Goal: Register for event/course

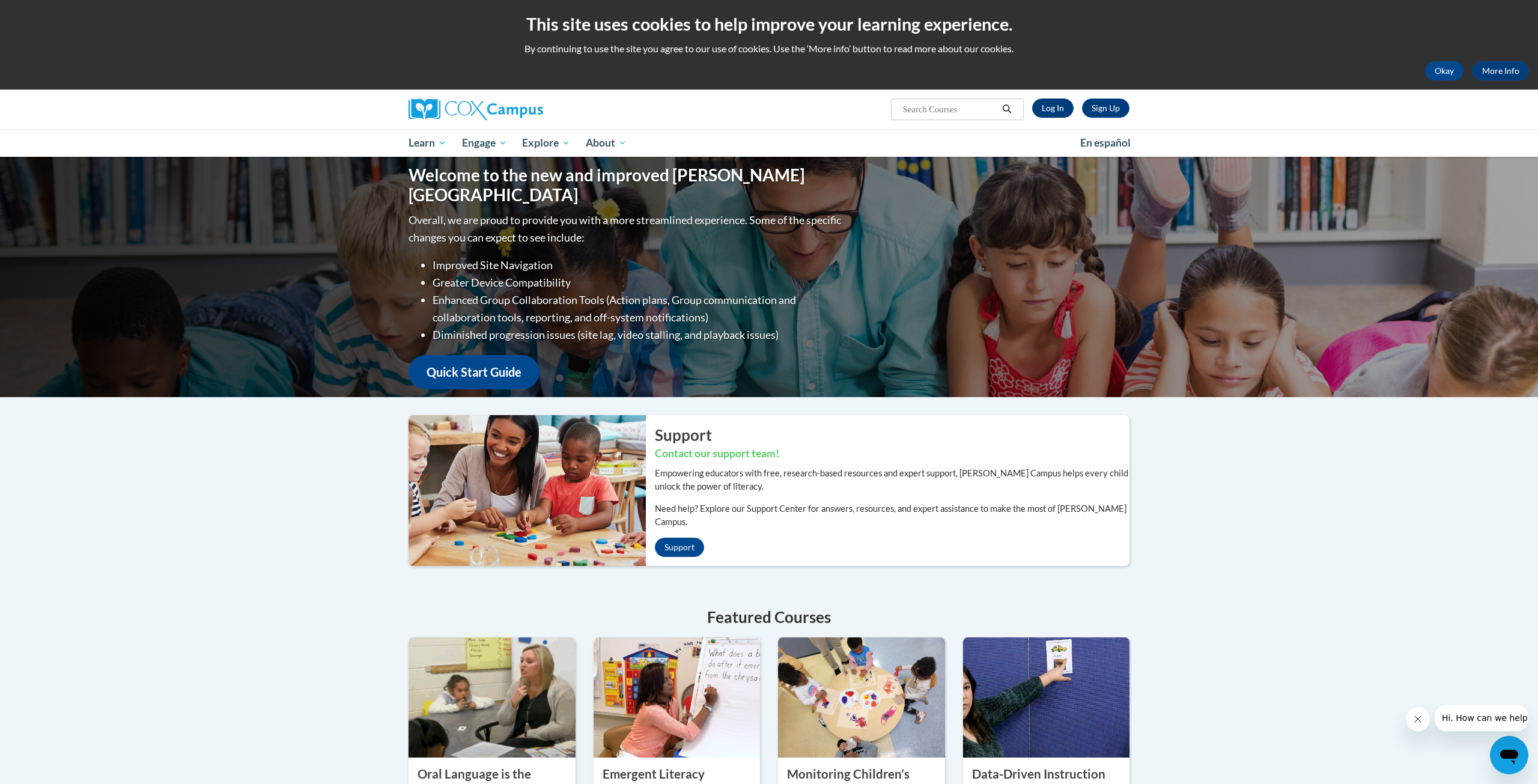
click at [1050, 102] on link "Log In" at bounding box center [1053, 108] width 41 height 19
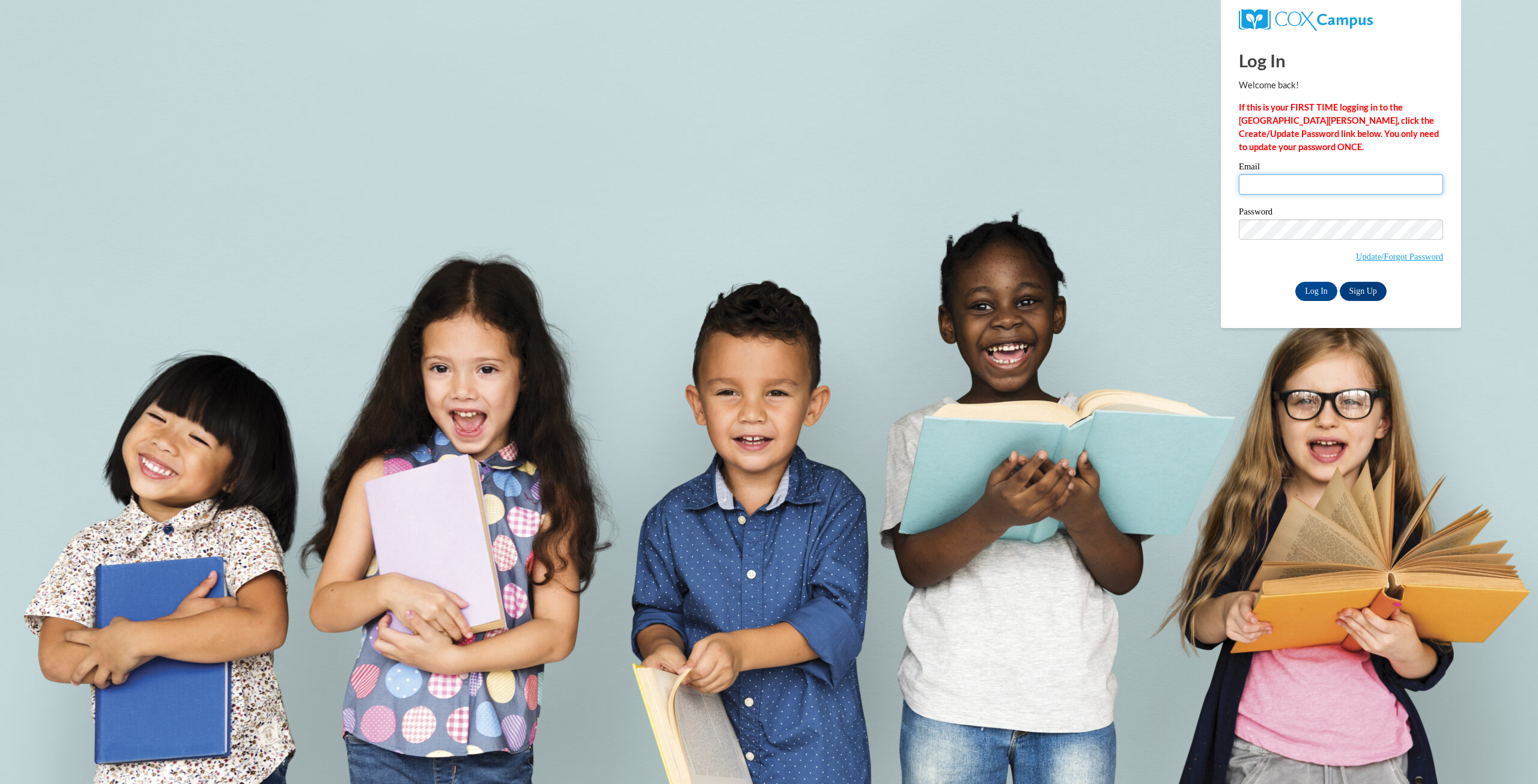
click at [1321, 184] on input "Email" at bounding box center [1341, 185] width 204 height 21
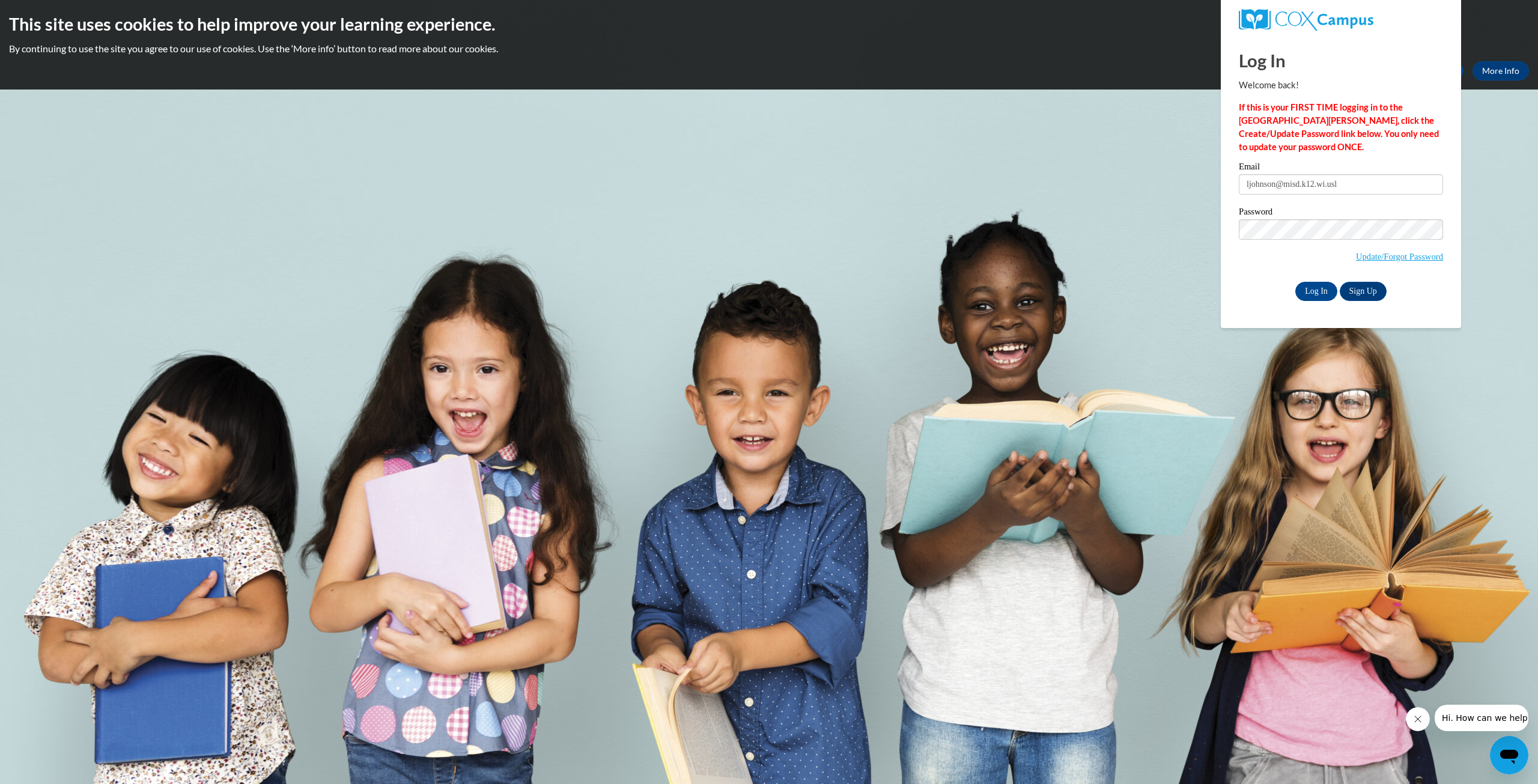
type input "ljohnson@misd.k12.wi.us"
click at [1315, 295] on input "Log In" at bounding box center [1316, 292] width 42 height 19
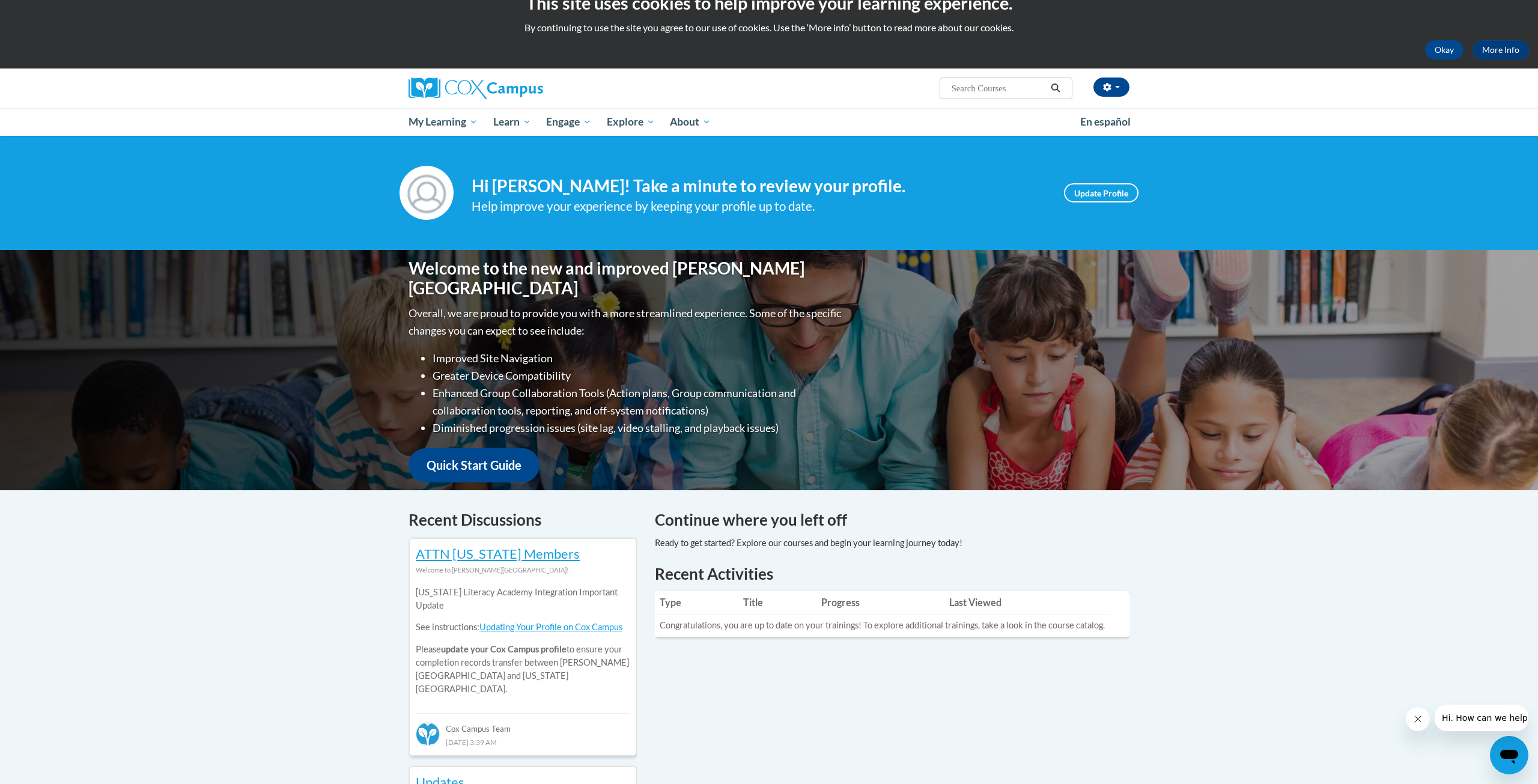
scroll to position [20, 0]
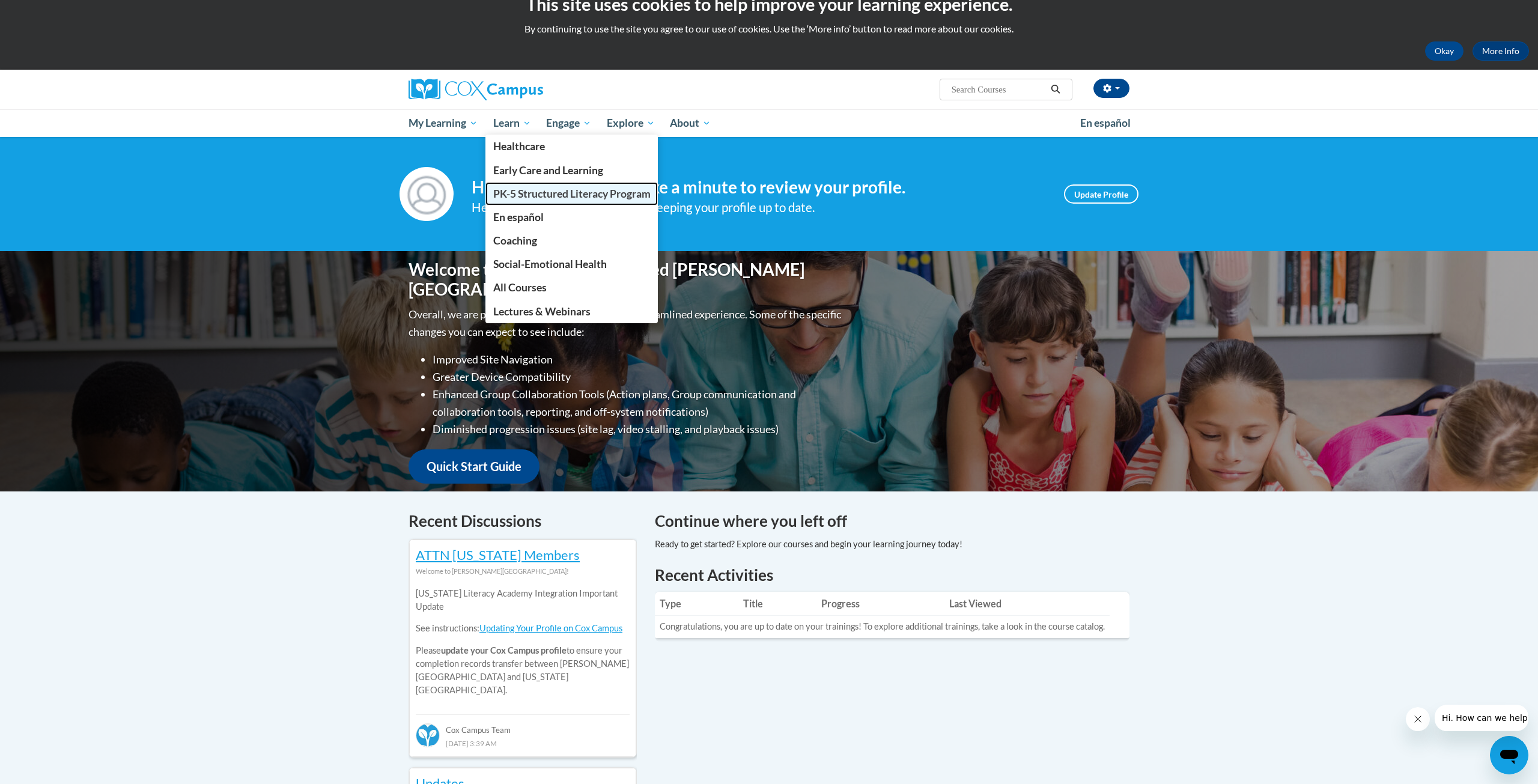
click at [599, 190] on span "PK-5 Structured Literacy Program" at bounding box center [571, 193] width 157 height 13
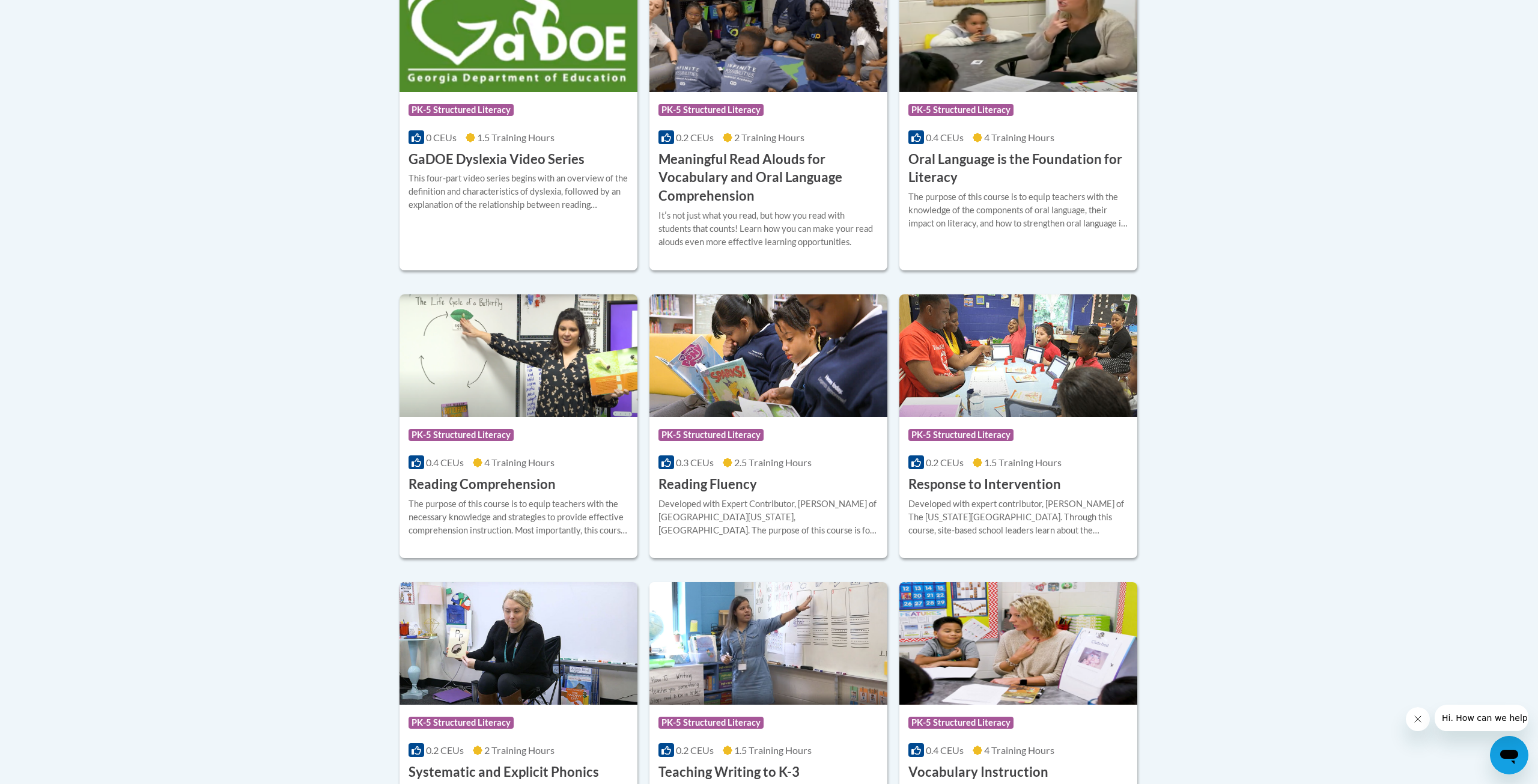
scroll to position [874, 0]
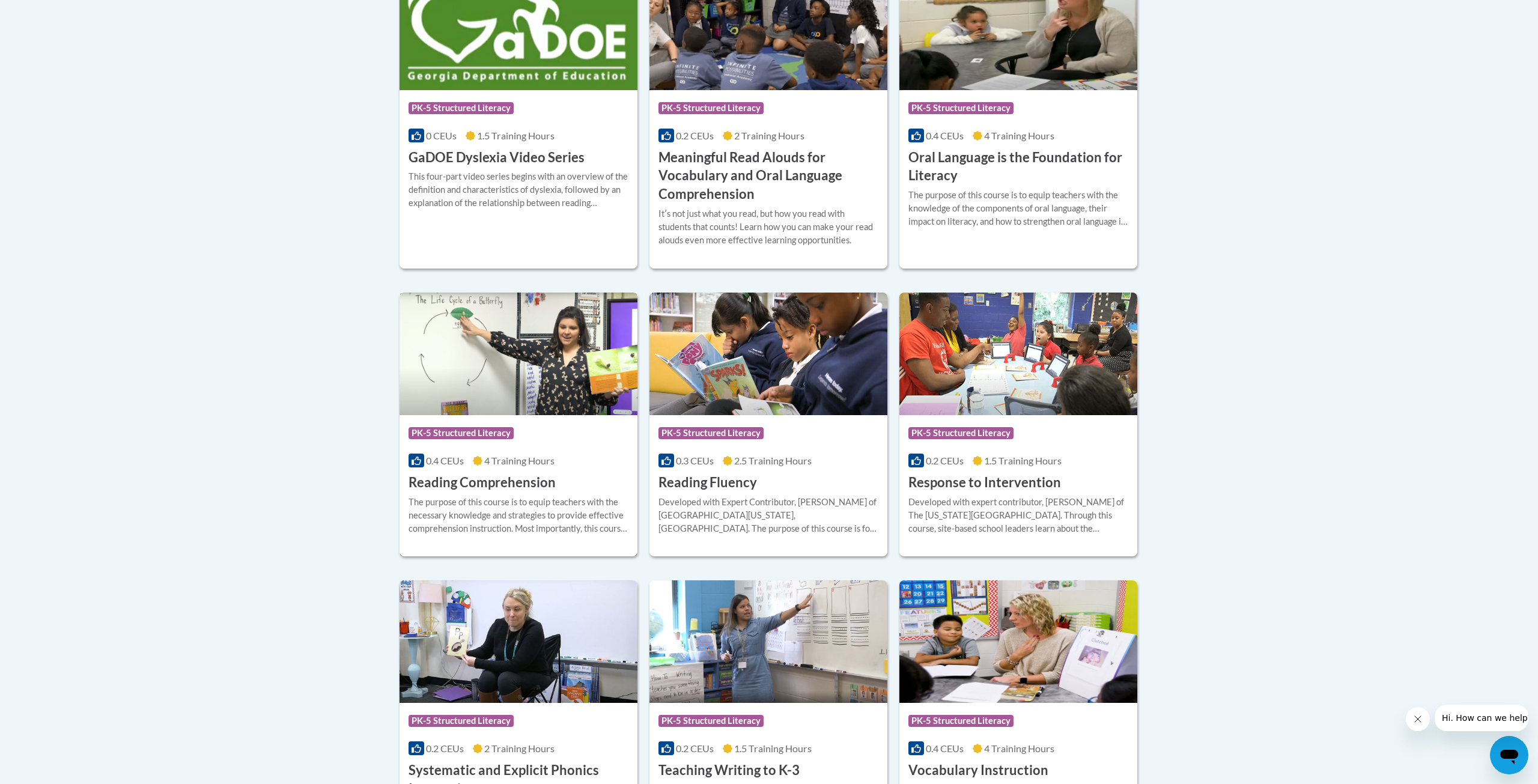
click at [515, 499] on div "The purpose of this course is to equip teachers with the necessary knowledge an…" at bounding box center [519, 515] width 220 height 40
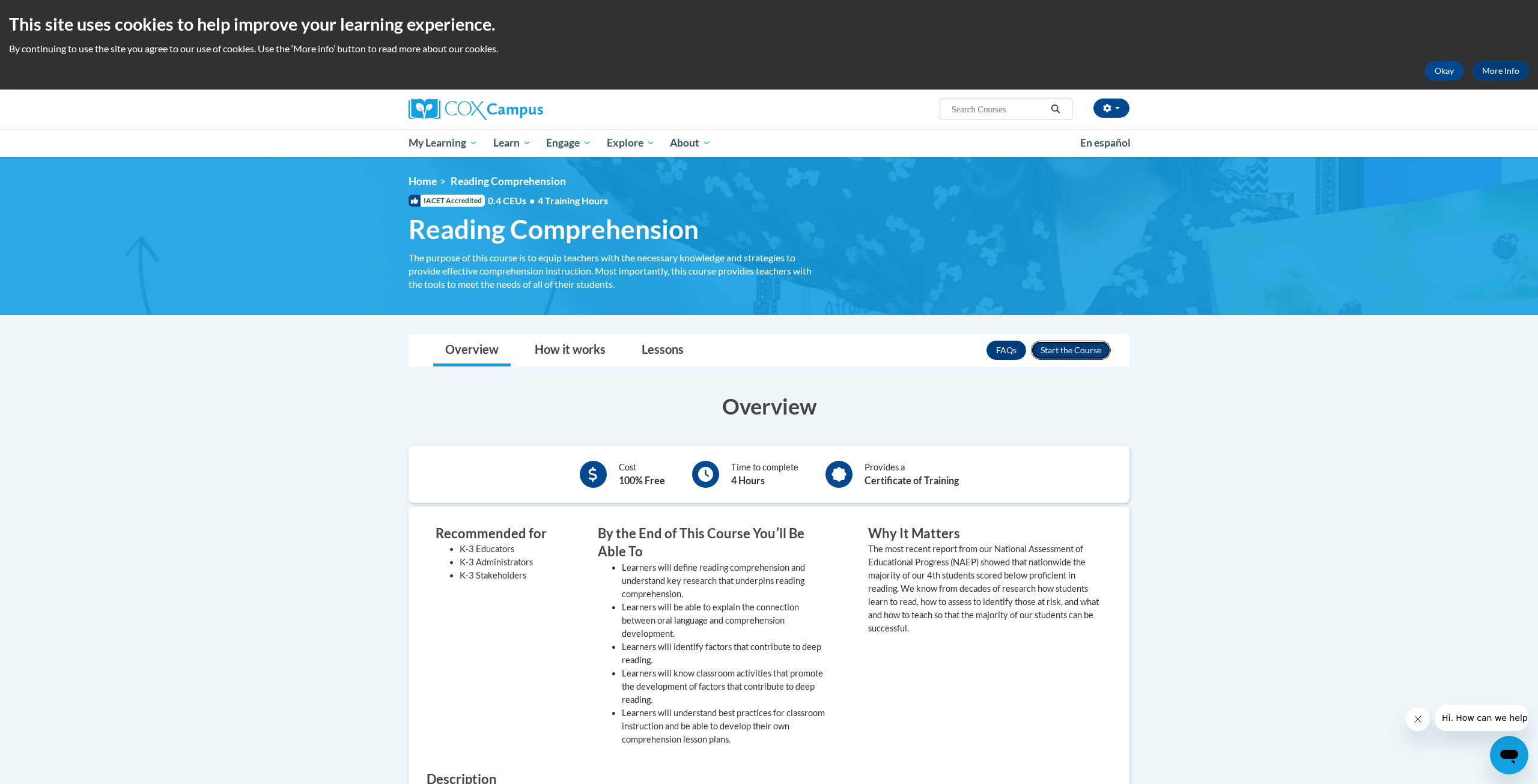
click at [1098, 349] on button "Enroll" at bounding box center [1071, 350] width 80 height 19
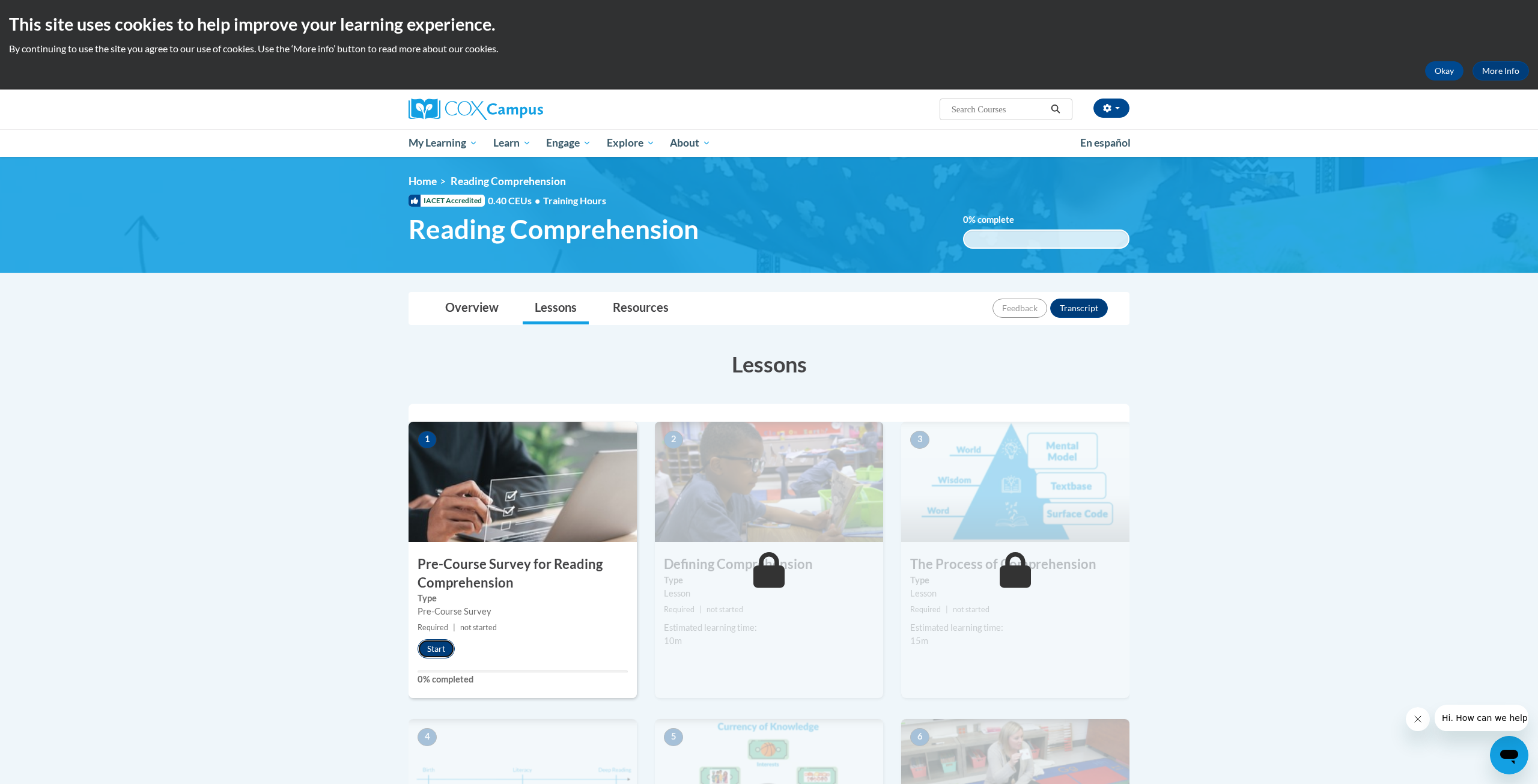
click at [438, 652] on button "Start" at bounding box center [436, 649] width 37 height 19
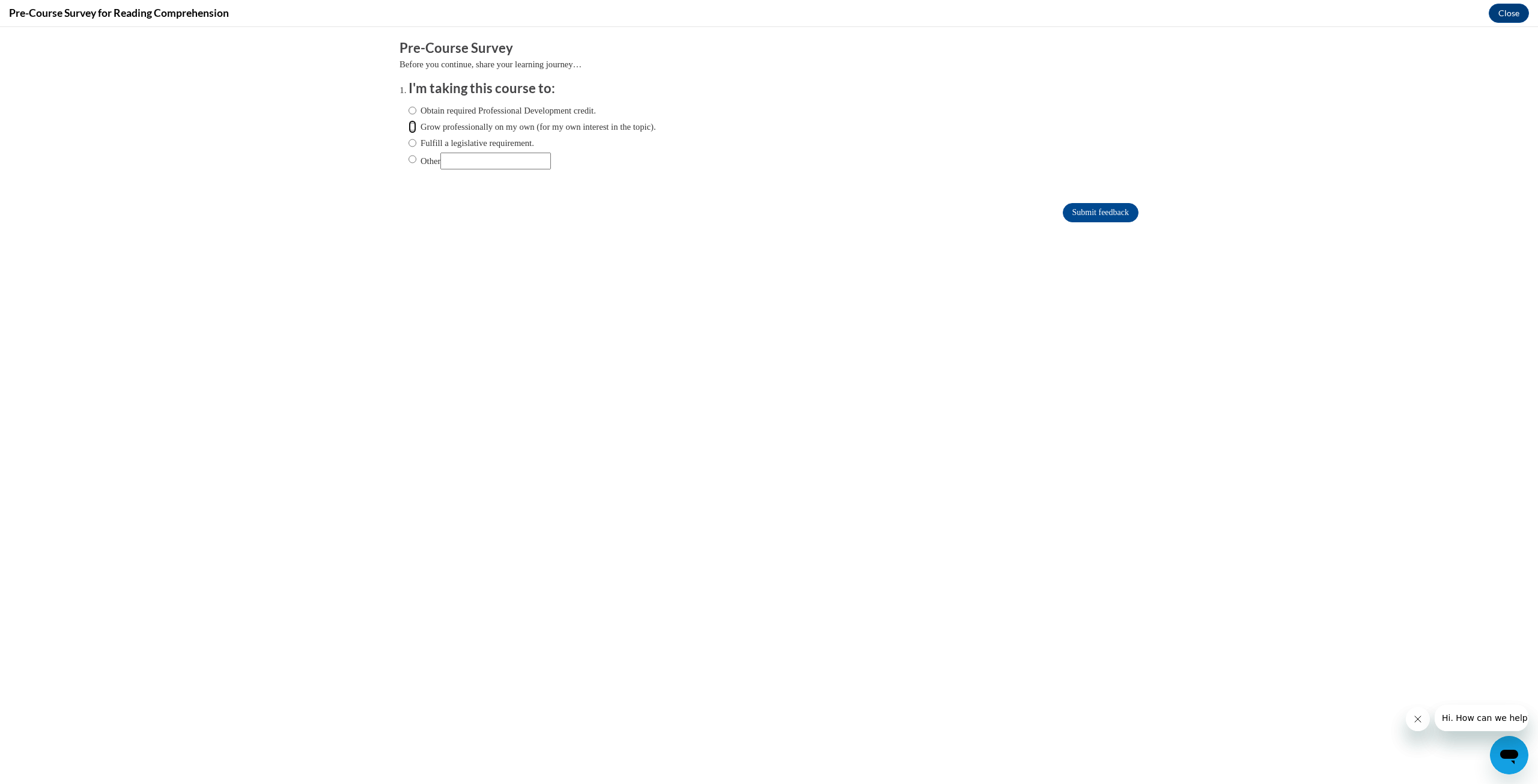
click at [415, 125] on input "Grow professionally on my own (for my own interest in the topic)." at bounding box center [412, 127] width 8 height 13
radio input "true"
click at [1129, 210] on input "Submit feedback" at bounding box center [1100, 213] width 76 height 19
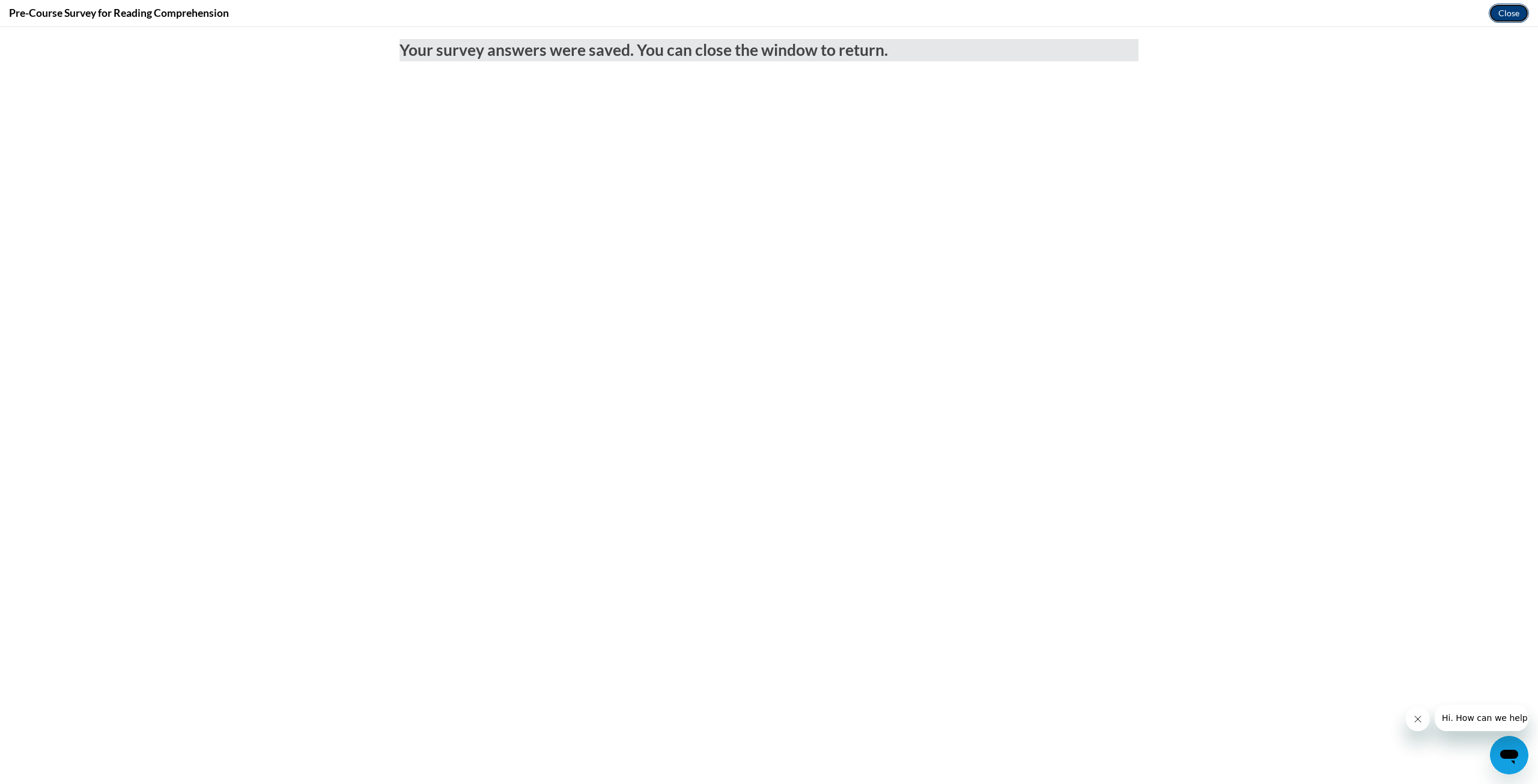
click at [1499, 11] on button "Close" at bounding box center [1509, 13] width 40 height 19
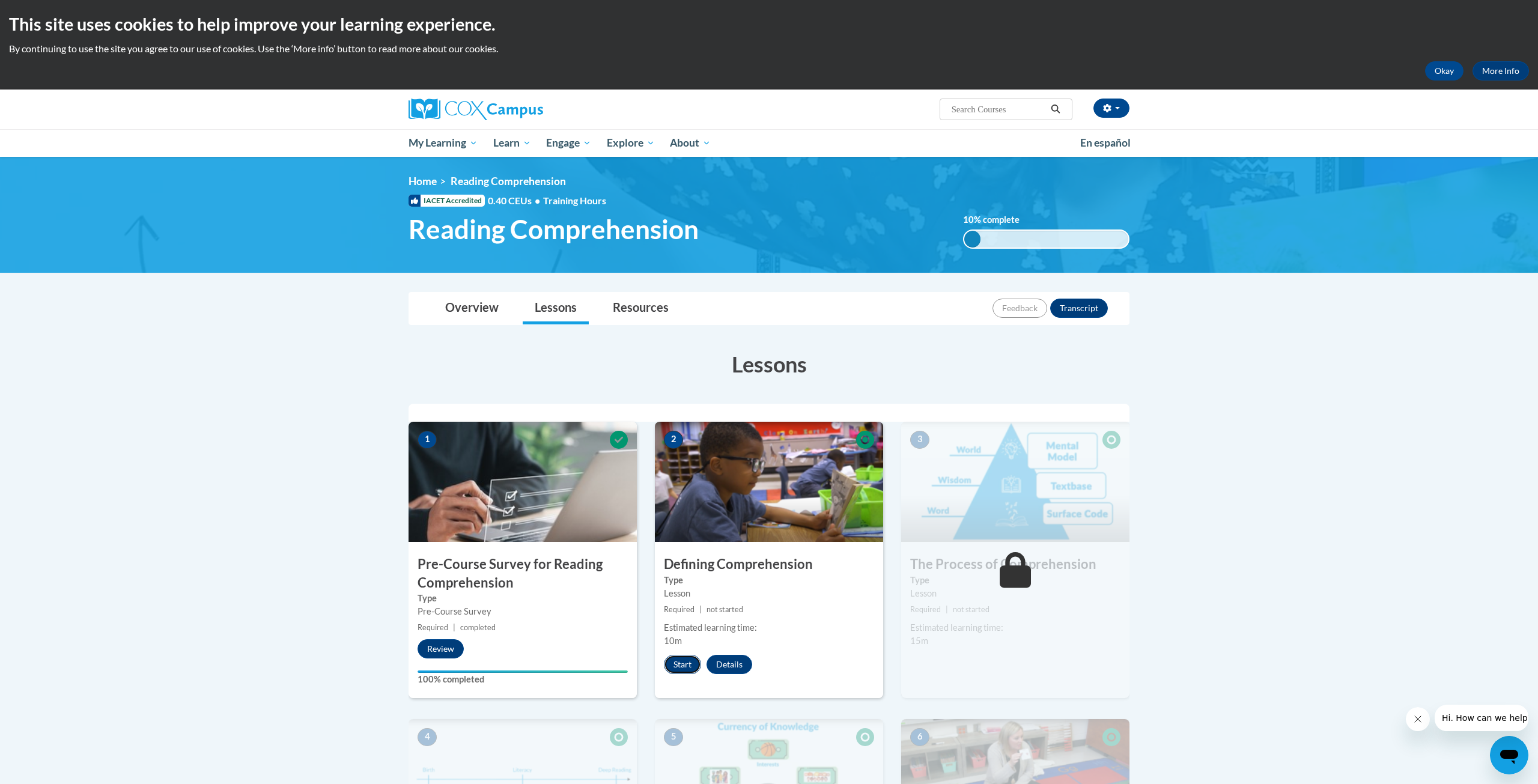
click at [688, 664] on button "Start" at bounding box center [682, 664] width 37 height 19
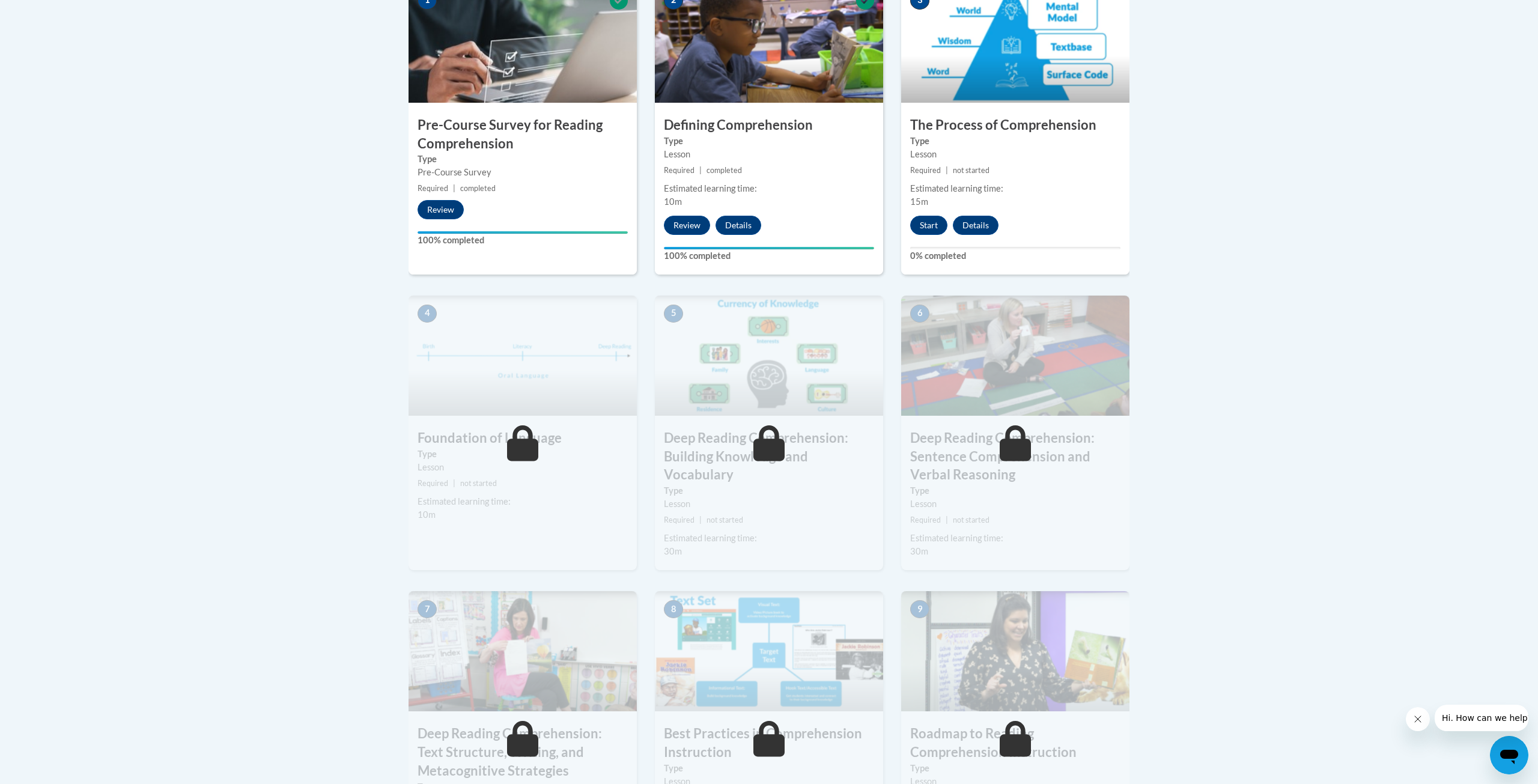
scroll to position [403, 0]
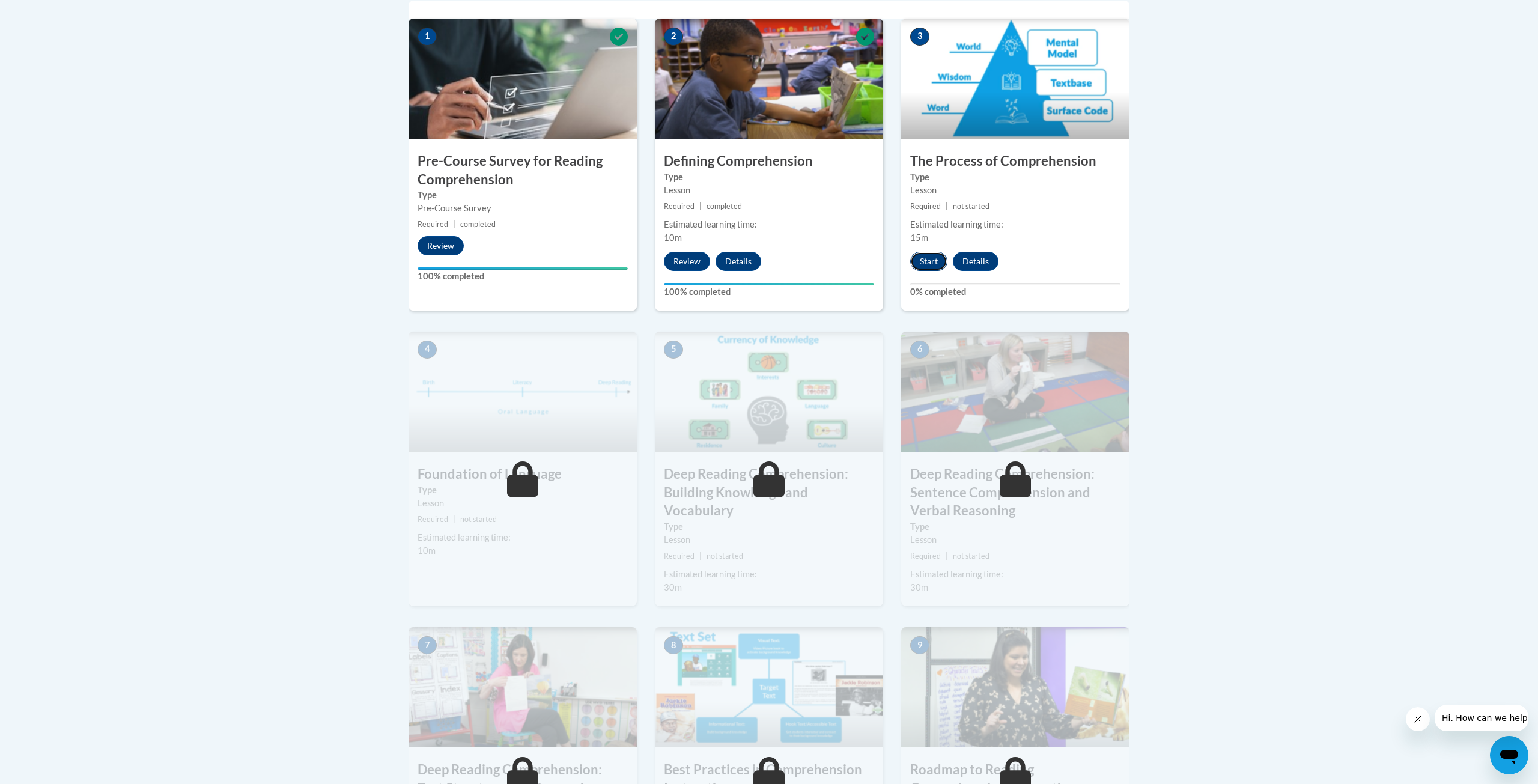
click at [934, 264] on button "Start" at bounding box center [928, 261] width 37 height 19
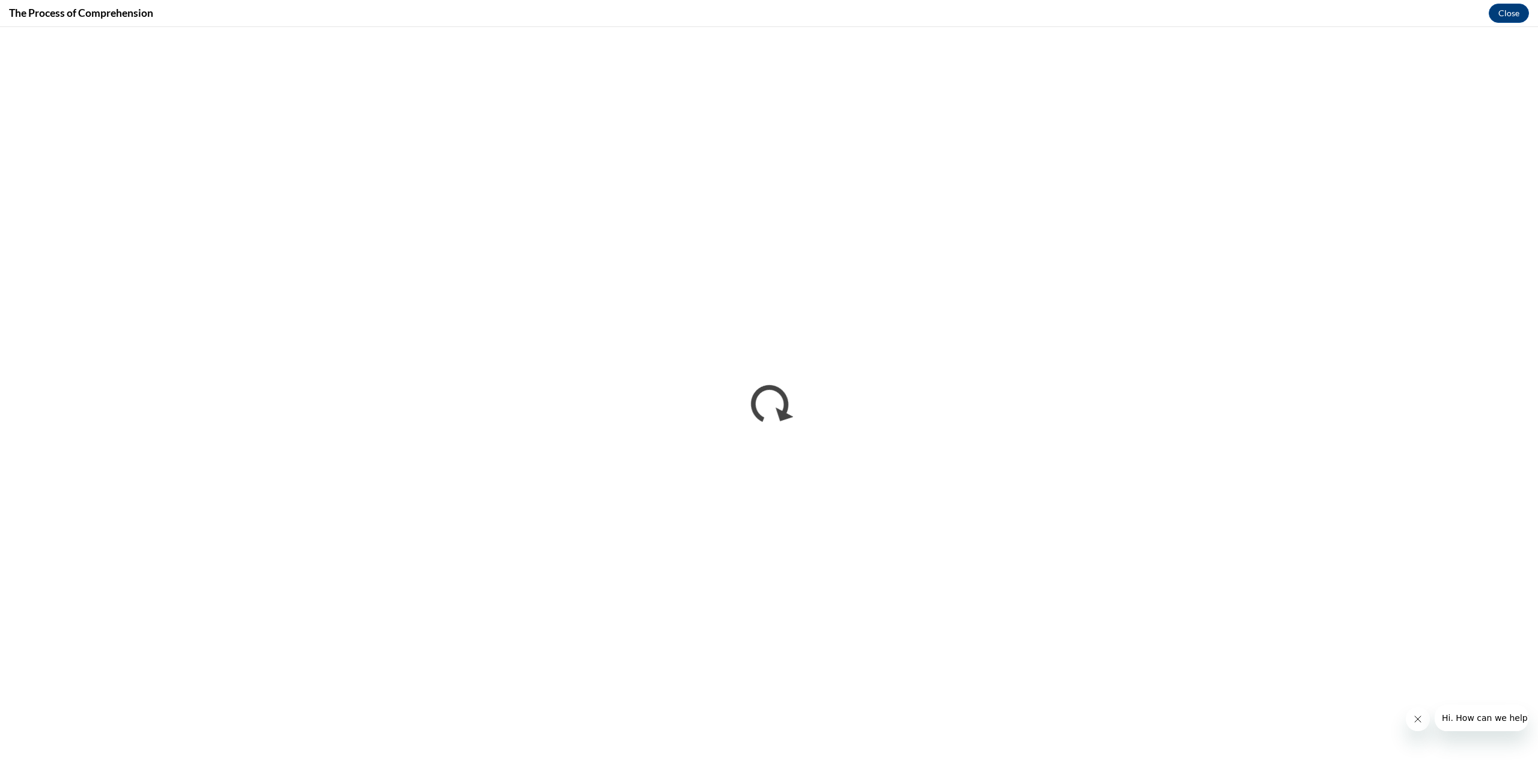
scroll to position [0, 0]
